Goal: Task Accomplishment & Management: Use online tool/utility

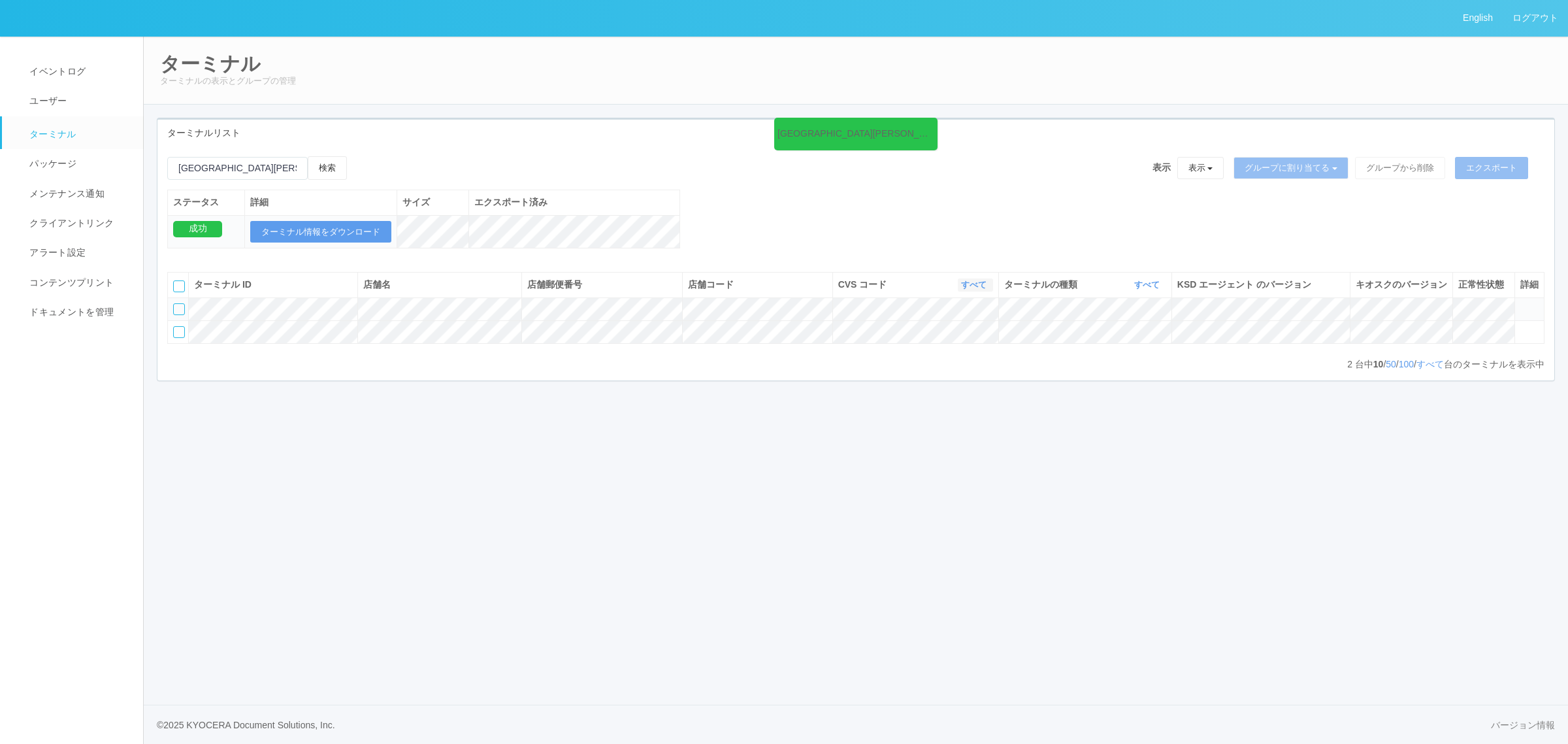
click at [987, 290] on icon "button" at bounding box center [988, 285] width 3 height 10
click at [962, 377] on link "300040" at bounding box center [941, 368] width 103 height 18
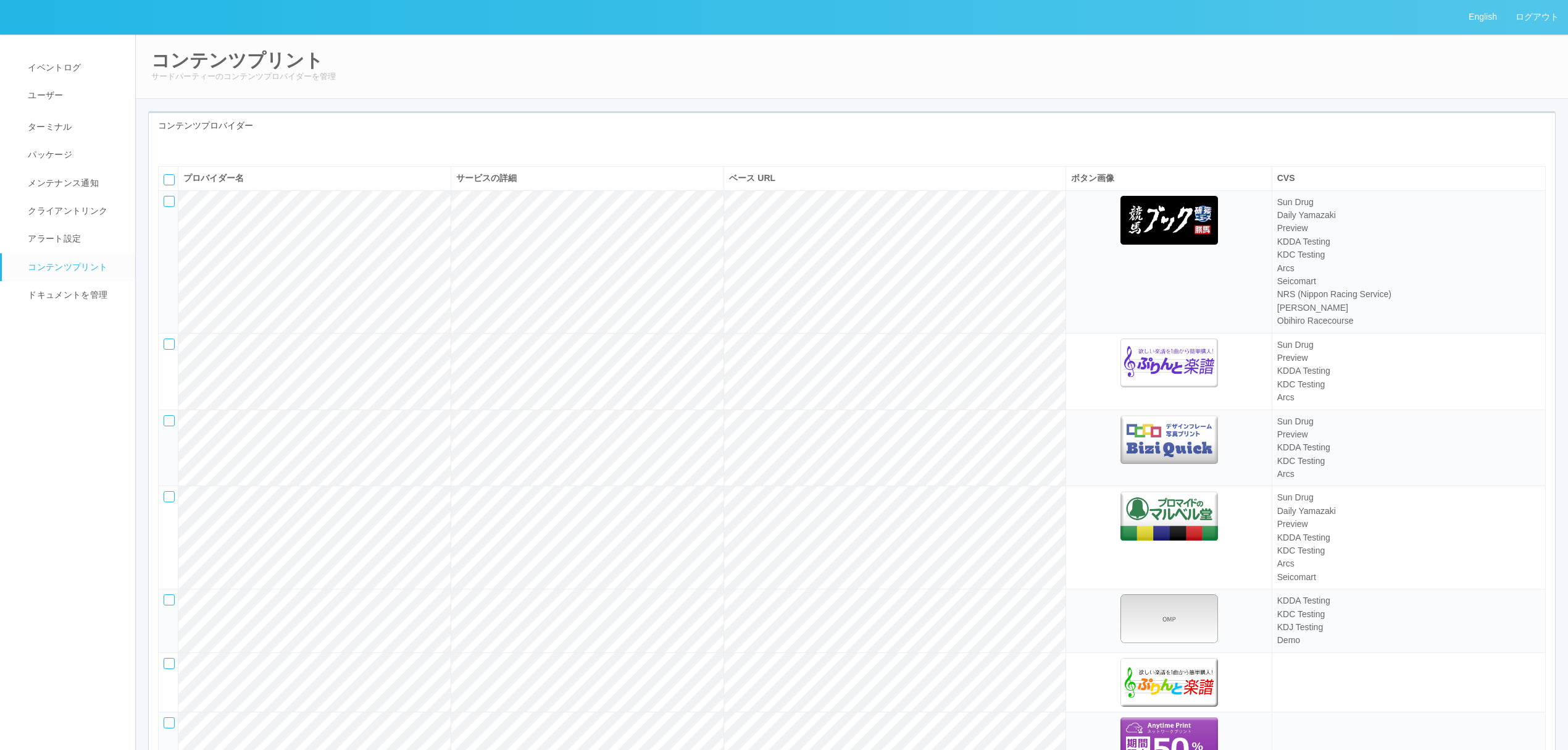
select select "47"
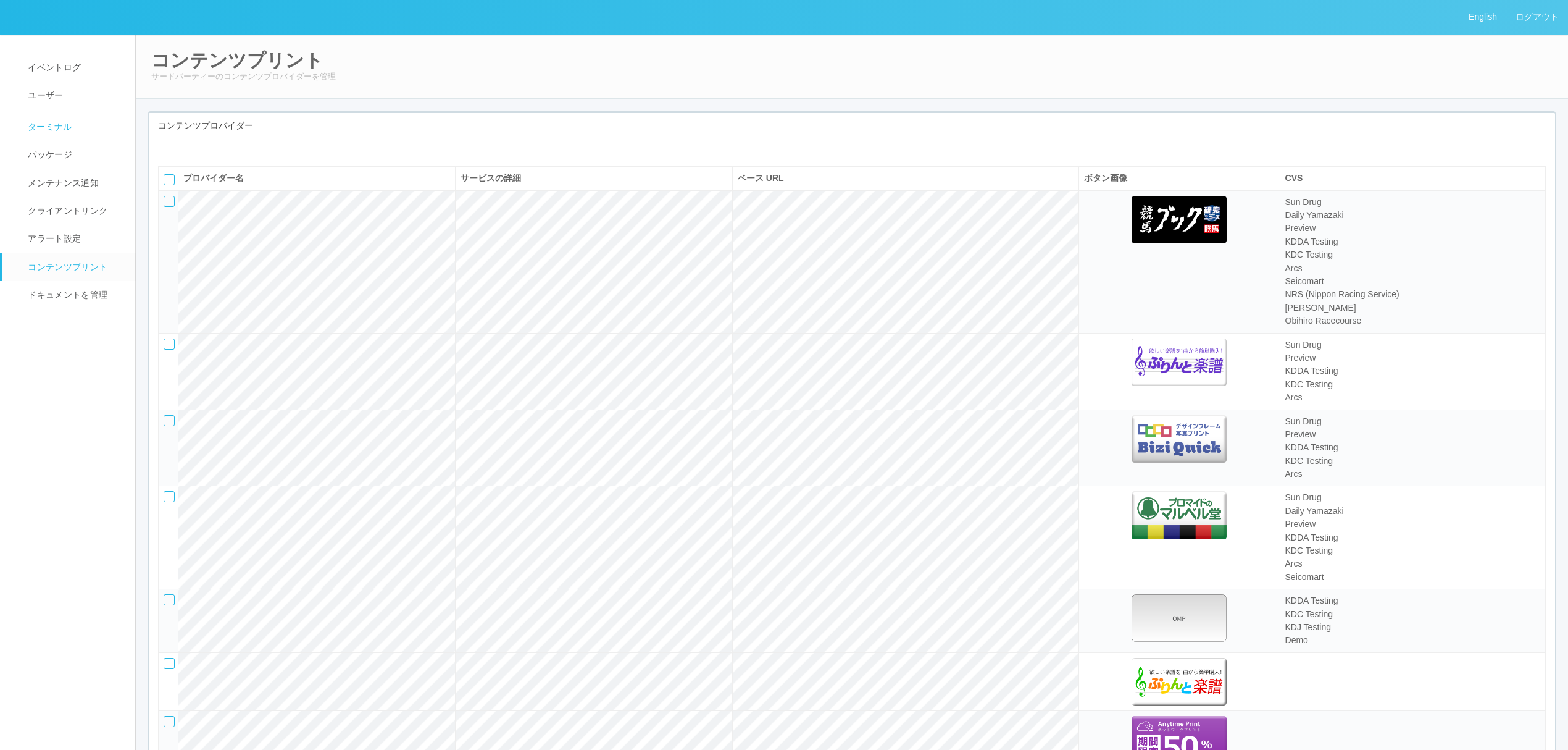
click at [54, 131] on span "ターミナル" at bounding box center [48, 127] width 48 height 10
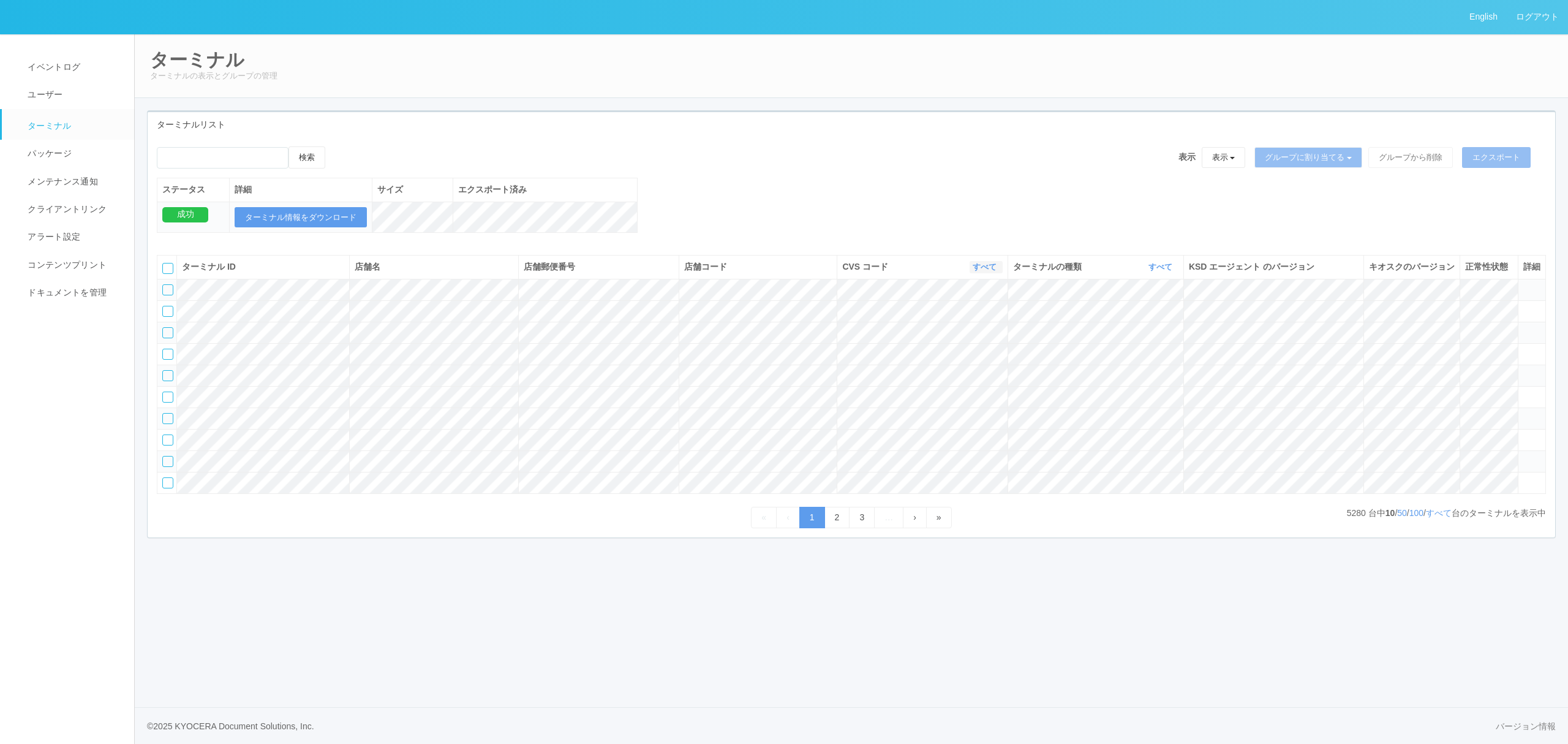
click at [986, 272] on link "すべて" at bounding box center [985, 267] width 27 height 9
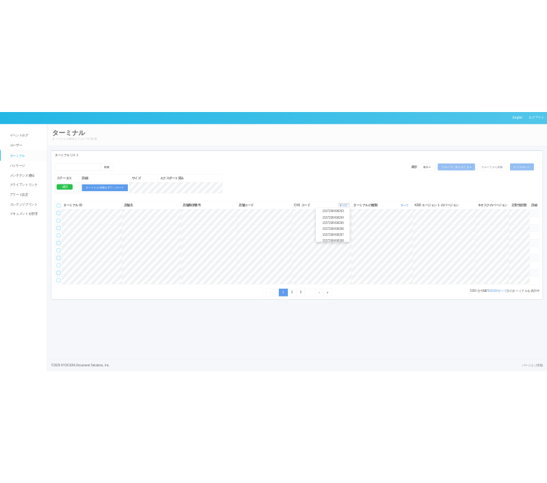
scroll to position [51884, 0]
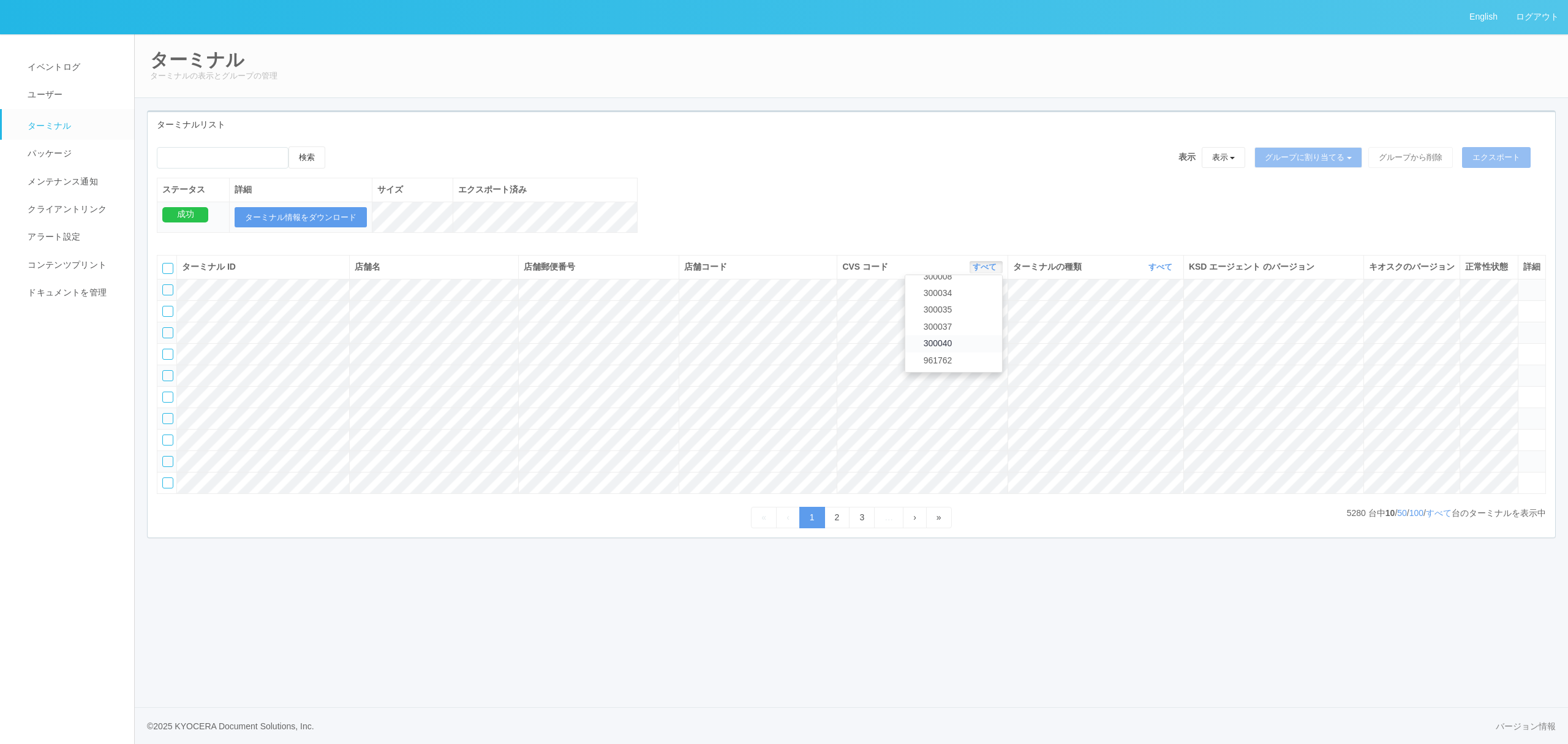
click at [943, 352] on link "300040" at bounding box center [954, 343] width 97 height 17
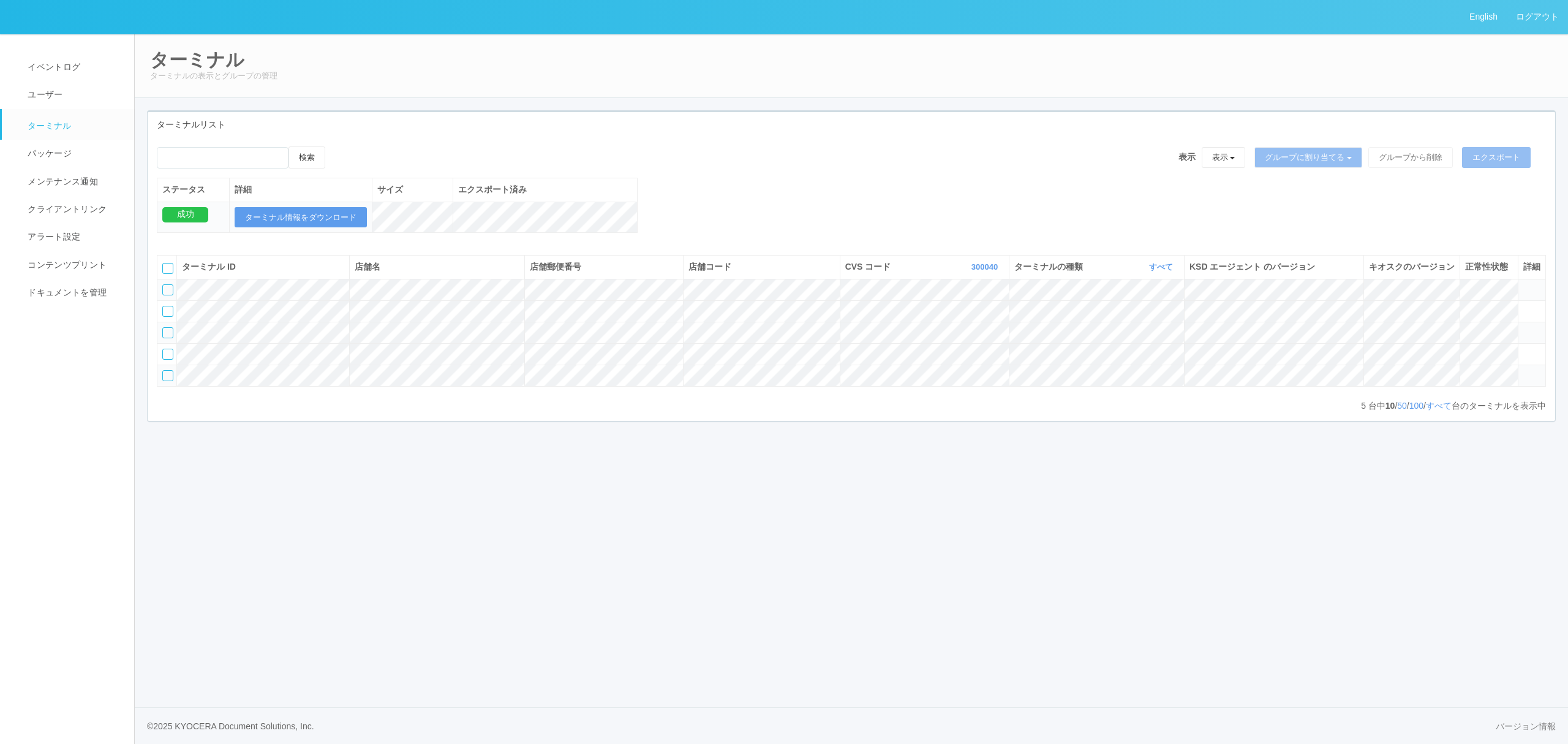
click at [1351, 608] on div "English ログアウト イベントログ ユーザー ターミナル パッケージ メンテナンス通知 クライアントリンク アラート設定 コンテンツプリント ドキュメン…" at bounding box center [784, 372] width 1568 height 744
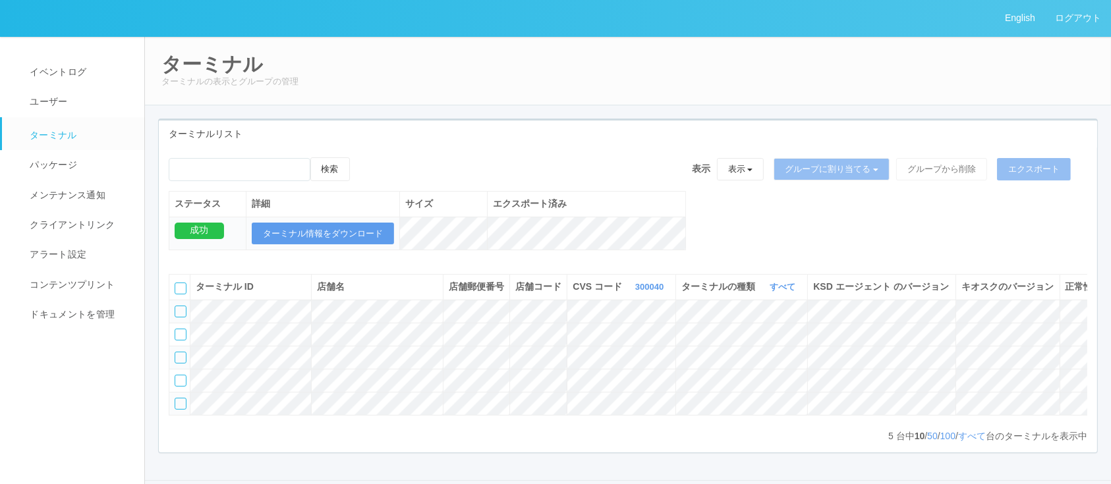
click at [605, 112] on div "ターミナル ターミナルの表示とグループの管理 ターミナルリスト 検索 表示 表示 すべてのターミナル Test new empty group Termina…" at bounding box center [628, 258] width 966 height 444
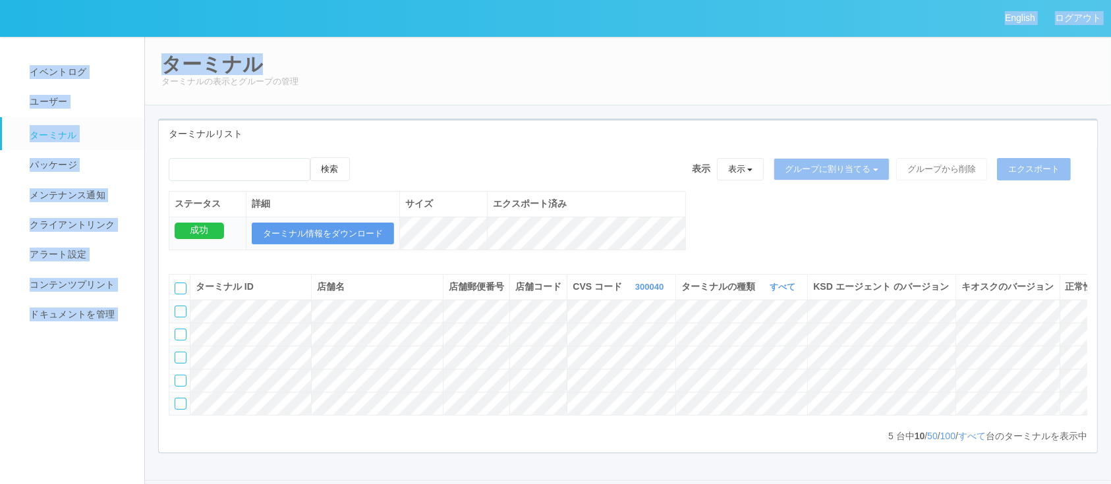
drag, startPoint x: 436, startPoint y: 44, endPoint x: 664, endPoint y: -50, distance: 247.3
click at [664, 0] on html "English ログアウト イベントログ ユーザー ターミナル パッケージ メンテナンス通知 クライアントリンク アラート設定 コンテンツプリント ドキュメン…" at bounding box center [555, 242] width 1111 height 484
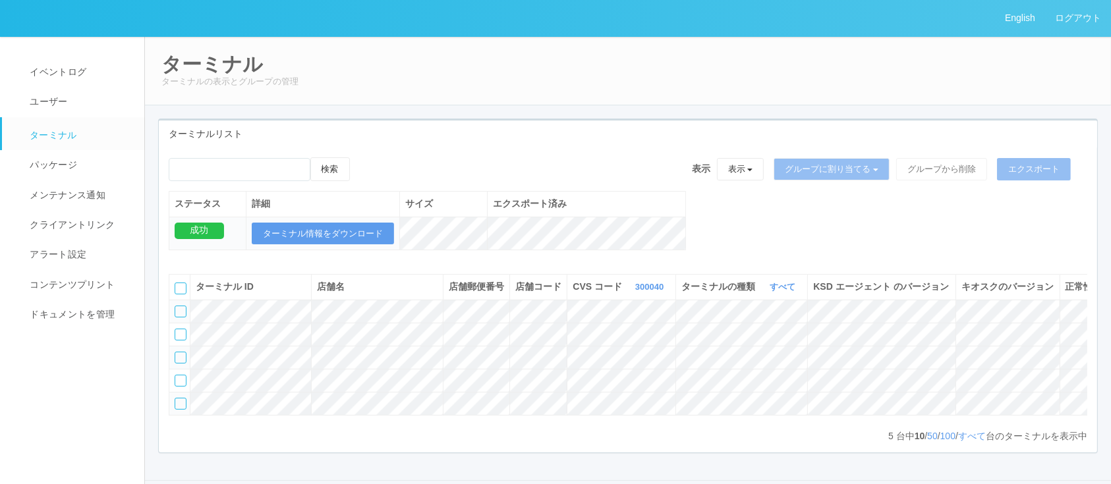
click at [582, 121] on div "ターミナルリスト" at bounding box center [628, 134] width 938 height 27
click at [651, 98] on div "ターミナル ターミナルの表示とグループの管理" at bounding box center [627, 70] width 967 height 69
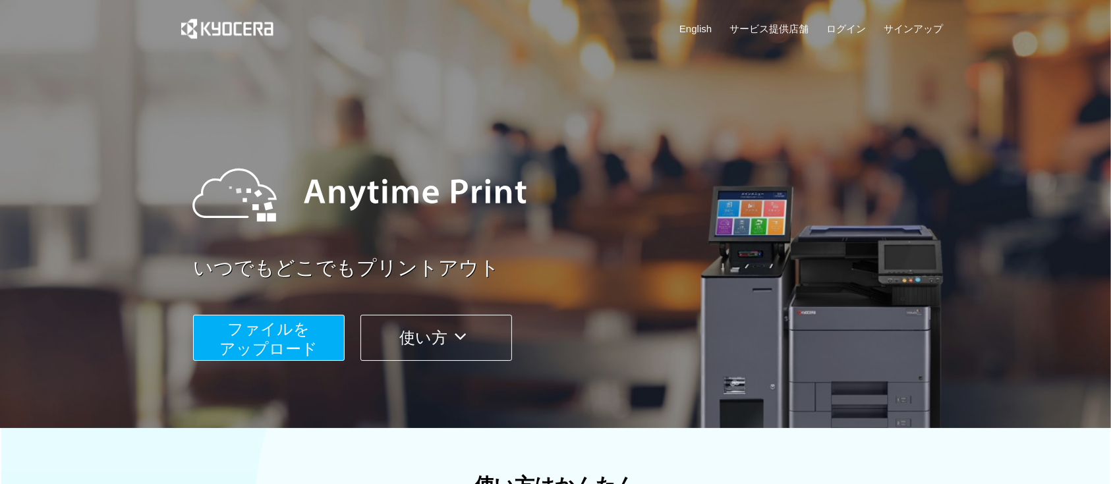
click at [834, 12] on div "English サービス提供店舗 ログイン サインアップ" at bounding box center [555, 32] width 775 height 64
click at [840, 30] on link "ログイン" at bounding box center [846, 29] width 40 height 14
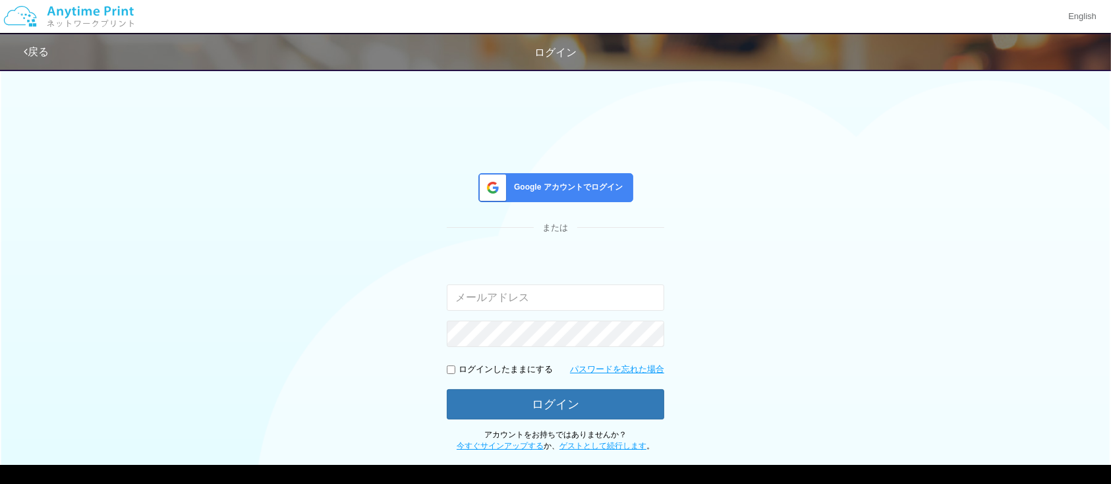
type input "atsushi.yoshida.z@dj.kyocera.com"
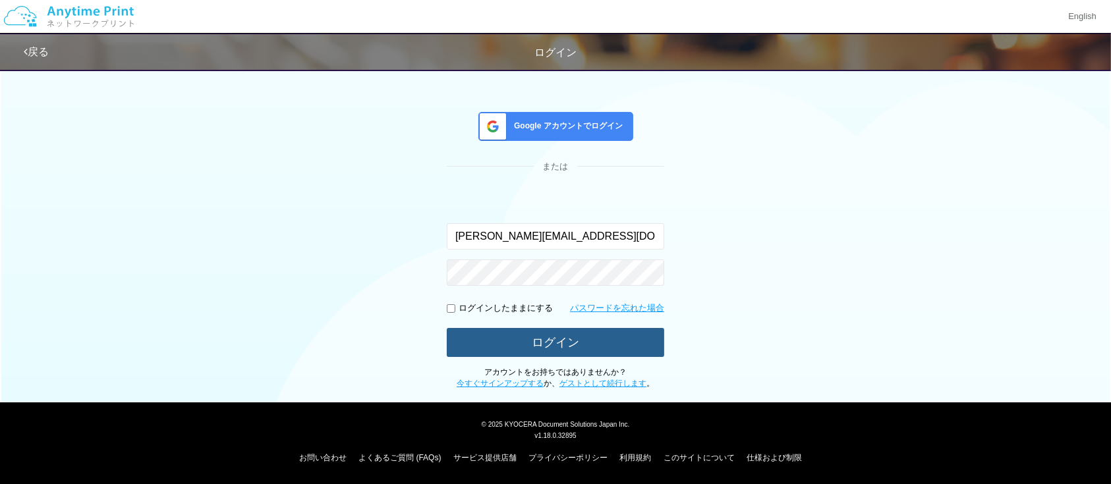
click at [575, 340] on button "ログイン" at bounding box center [555, 342] width 217 height 29
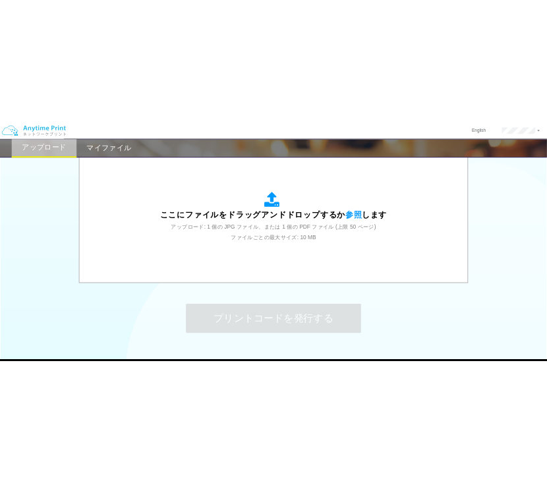
scroll to position [493, 0]
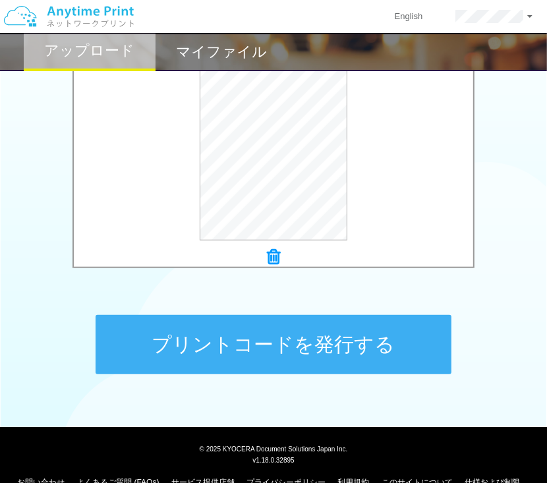
click at [204, 356] on button "プリントコードを発行する" at bounding box center [274, 344] width 356 height 59
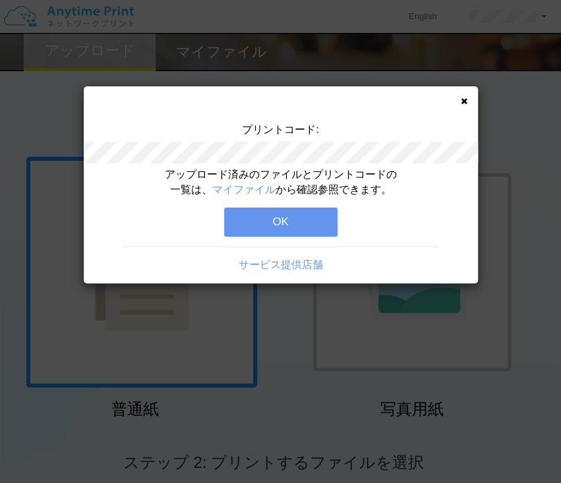
click at [296, 204] on div "アップロード済みのファイルとプリントコードの一覧は、 マイファイル から確認参照できます。 OK サービス提供店舗" at bounding box center [281, 225] width 394 height 116
click at [281, 225] on button "OK" at bounding box center [280, 222] width 113 height 29
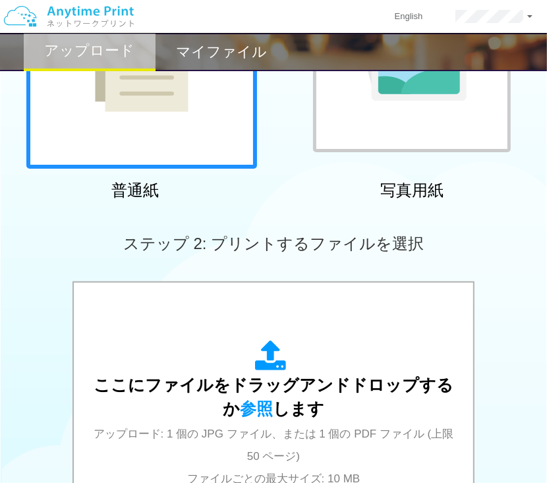
scroll to position [375, 0]
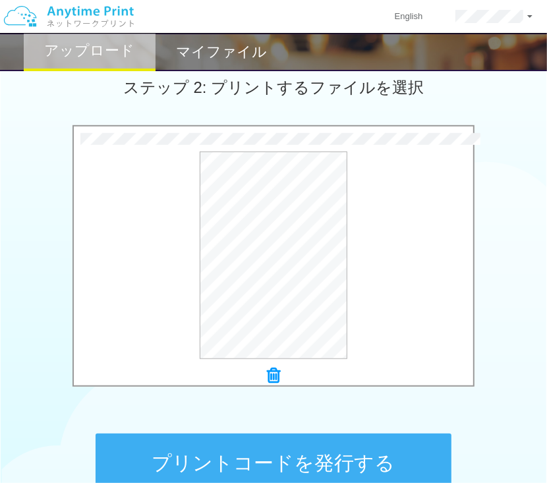
click at [184, 456] on button "プリントコードを発行する" at bounding box center [274, 463] width 356 height 59
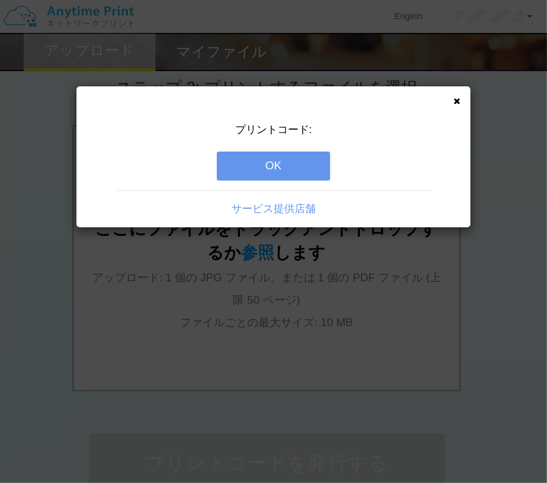
scroll to position [0, 0]
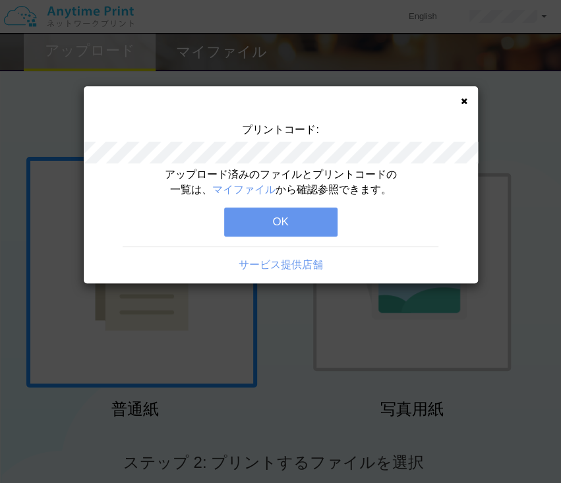
click at [275, 223] on button "OK" at bounding box center [280, 222] width 113 height 29
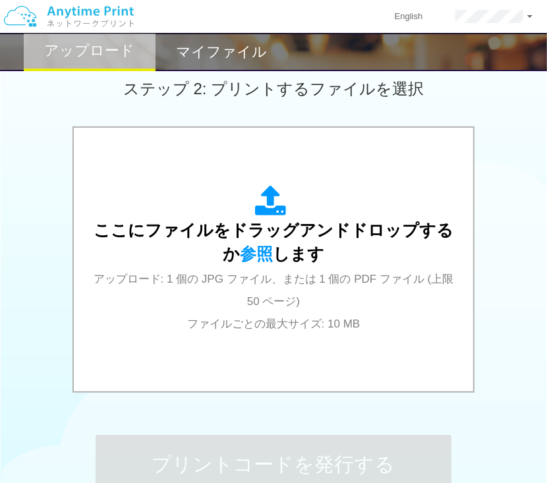
scroll to position [428, 0]
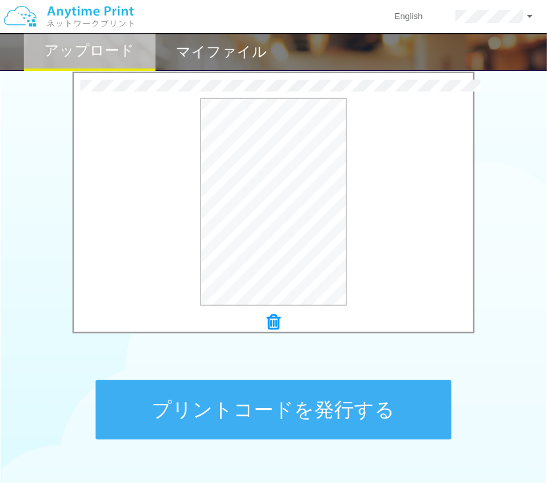
click at [231, 414] on button "プリントコードを発行する" at bounding box center [274, 409] width 356 height 59
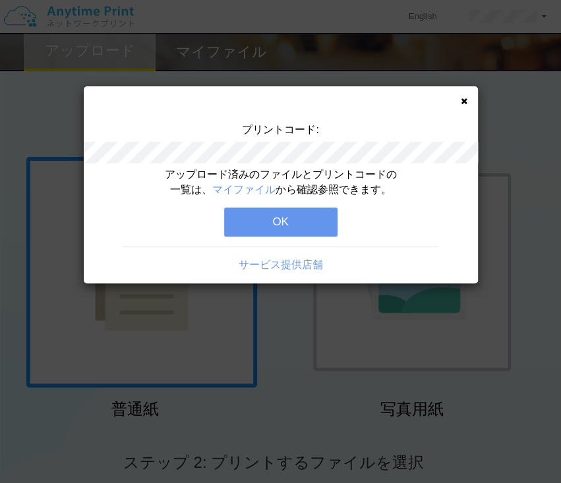
click at [277, 221] on button "OK" at bounding box center [280, 222] width 113 height 29
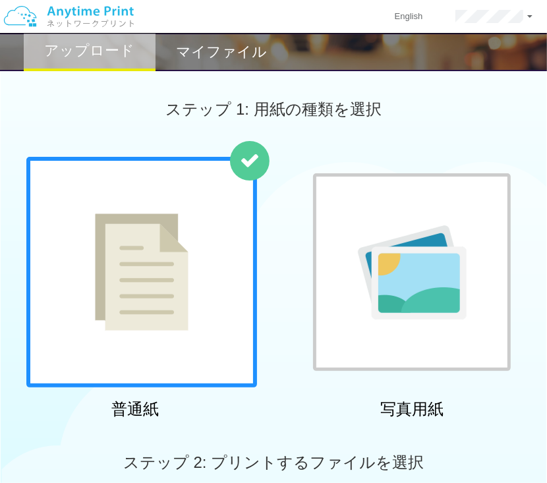
click at [409, 287] on img at bounding box center [412, 272] width 109 height 94
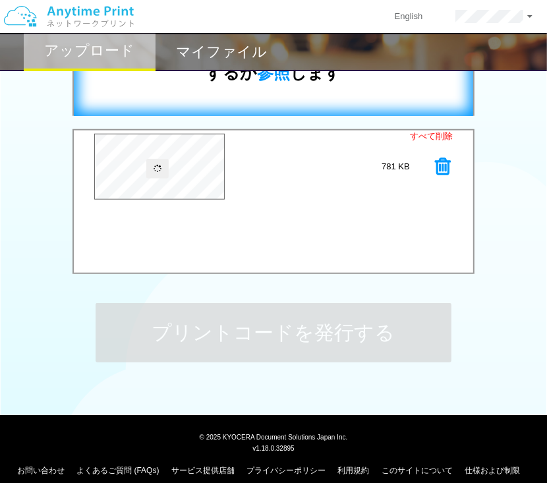
scroll to position [505, 0]
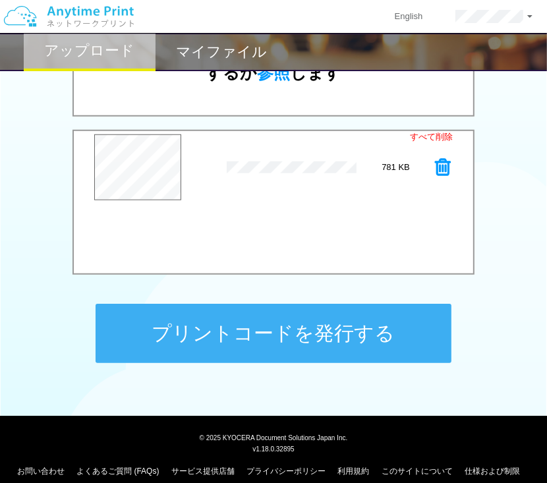
click at [269, 337] on button "プリントコードを発行する" at bounding box center [274, 333] width 356 height 59
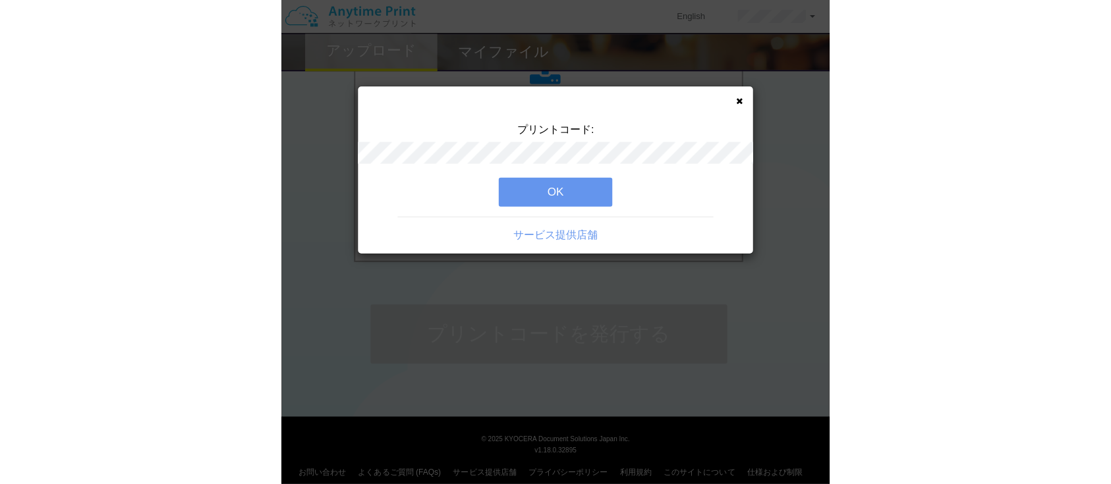
scroll to position [0, 0]
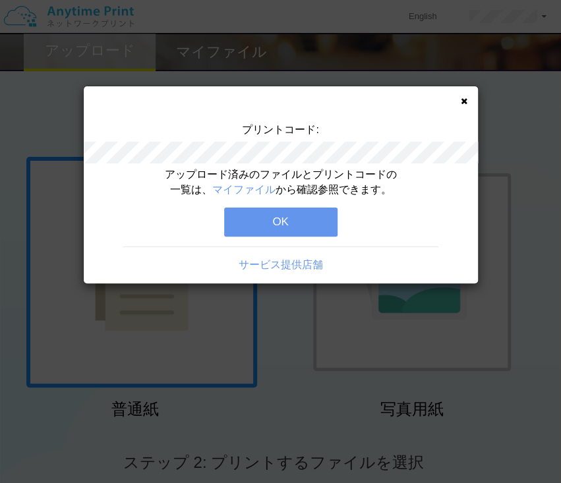
click at [269, 210] on button "OK" at bounding box center [280, 222] width 113 height 29
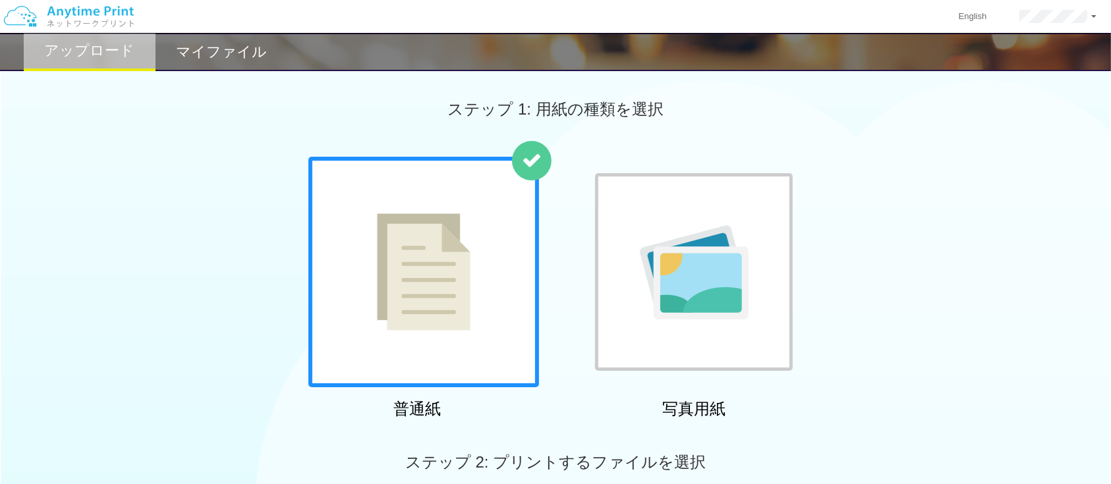
click at [264, 55] on h2 "マイファイル" at bounding box center [221, 52] width 91 height 16
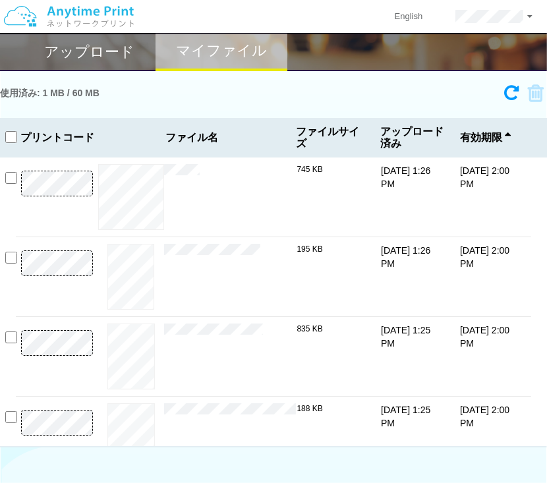
click at [73, 67] on div "アップロード" at bounding box center [90, 52] width 132 height 38
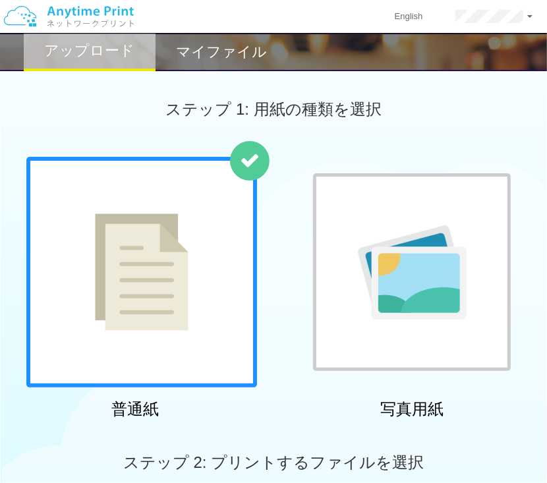
click at [395, 266] on img at bounding box center [412, 272] width 109 height 94
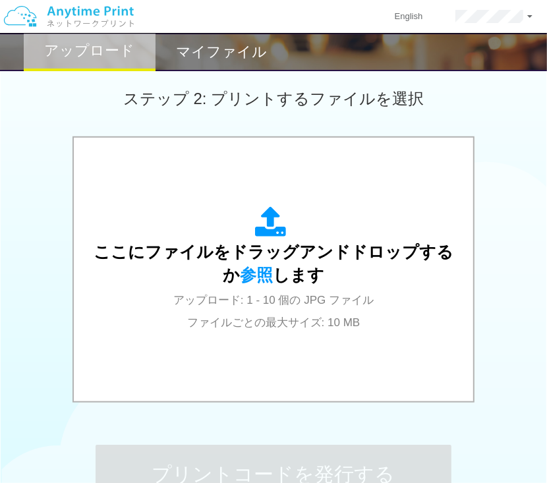
scroll to position [395, 0]
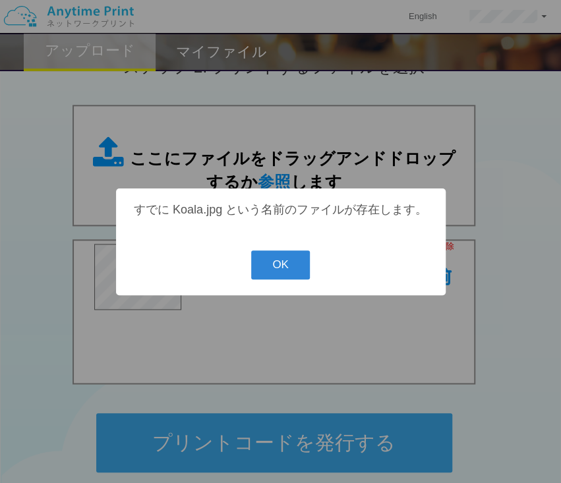
click at [258, 287] on div "? ! i すでに Koala.jpg という名前のファイルが存在します。 OK Cancel ×" at bounding box center [280, 241] width 329 height 107
click at [270, 273] on button "OK" at bounding box center [280, 264] width 59 height 29
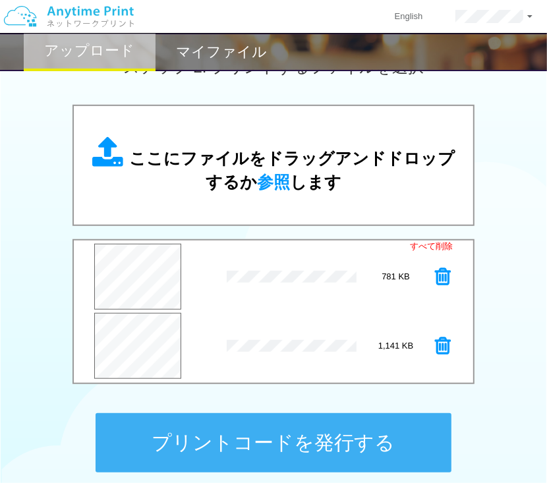
click at [264, 449] on button "プリントコードを発行する" at bounding box center [274, 442] width 356 height 59
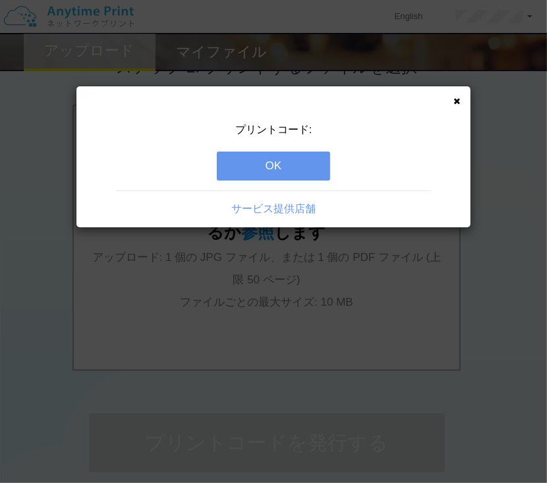
scroll to position [0, 0]
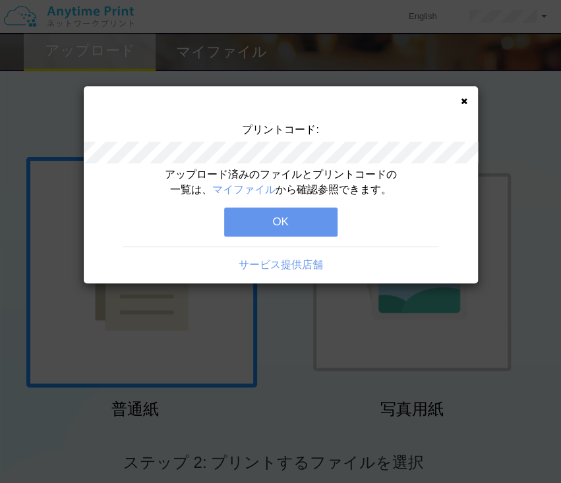
click at [287, 208] on button "OK" at bounding box center [280, 222] width 113 height 29
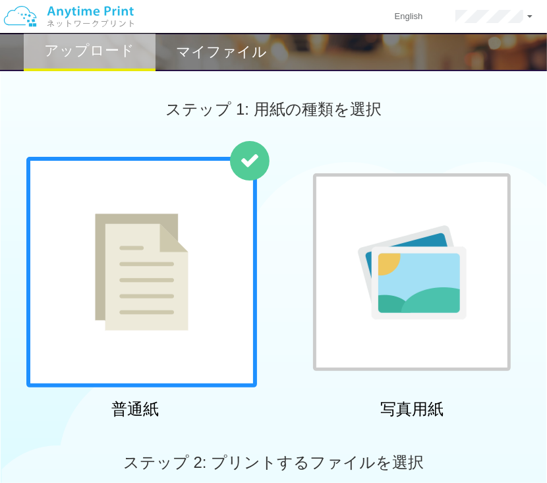
click at [229, 51] on h2 "マイファイル" at bounding box center [221, 52] width 91 height 16
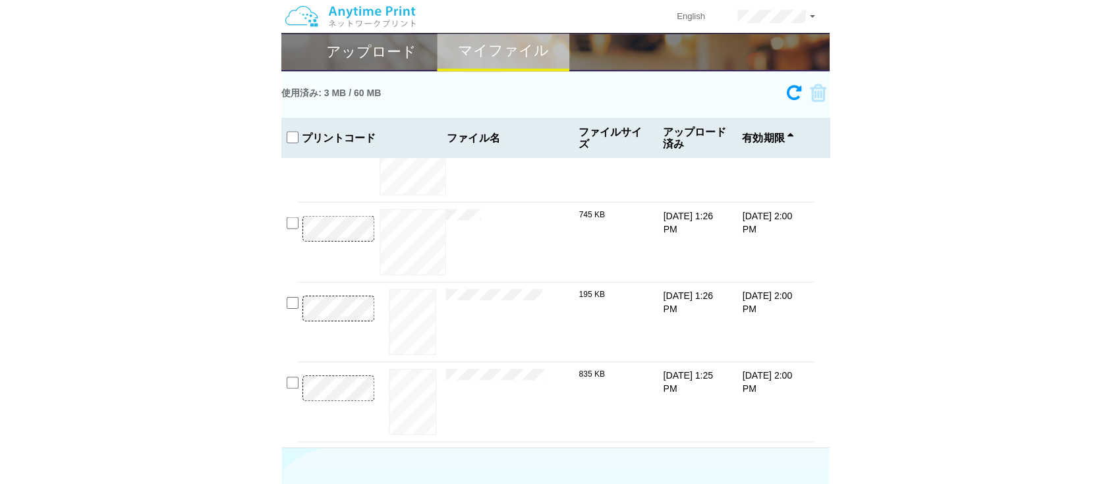
scroll to position [101, 0]
